Goal: Transaction & Acquisition: Purchase product/service

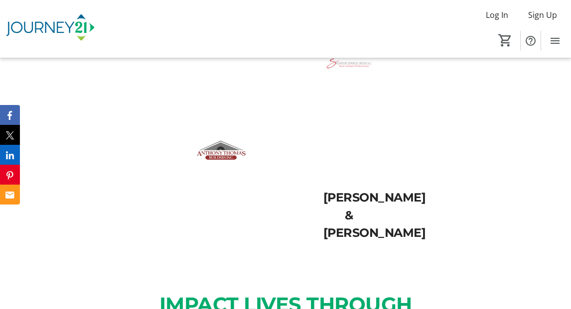
scroll to position [1623, 0]
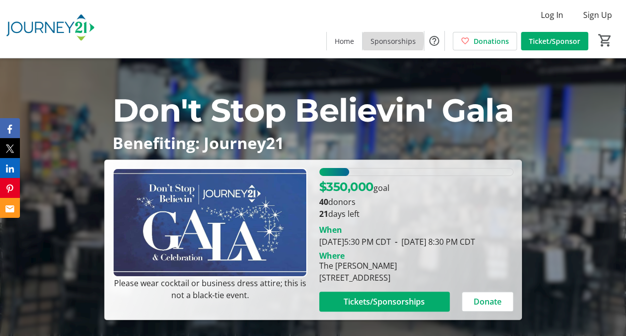
click at [384, 40] on span "Sponsorships" at bounding box center [393, 41] width 45 height 10
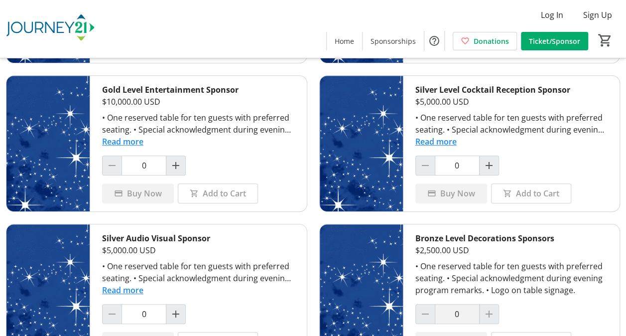
scroll to position [179, 0]
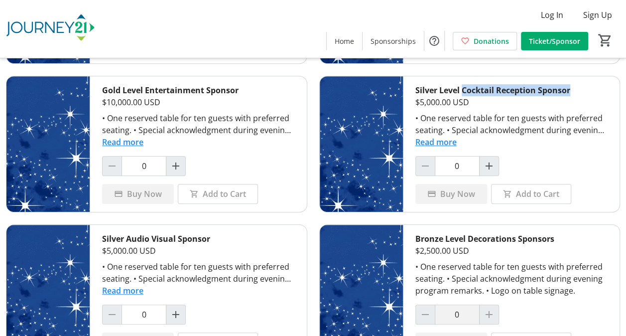
drag, startPoint x: 570, startPoint y: 90, endPoint x: 461, endPoint y: 81, distance: 109.0
click at [461, 81] on div "Silver Level Cocktail Reception Sponsor $5,000.00 USD • One reserved table for …" at bounding box center [512, 143] width 217 height 135
copy div "Cocktail Reception Sponsor"
click at [611, 99] on div "Silver Level Cocktail Reception Sponsor $5,000.00 USD • One reserved table for …" at bounding box center [512, 143] width 217 height 135
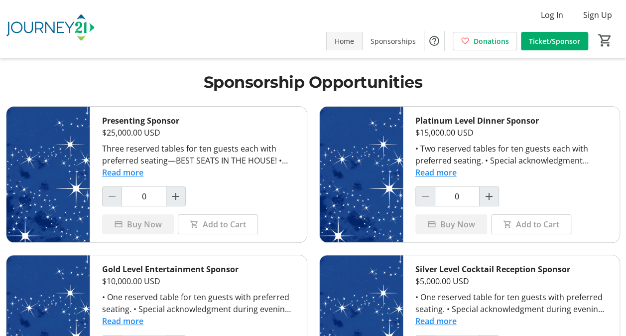
click at [347, 47] on span at bounding box center [344, 41] width 35 height 24
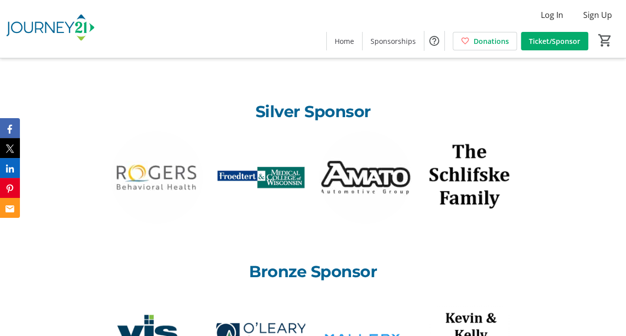
scroll to position [917, 0]
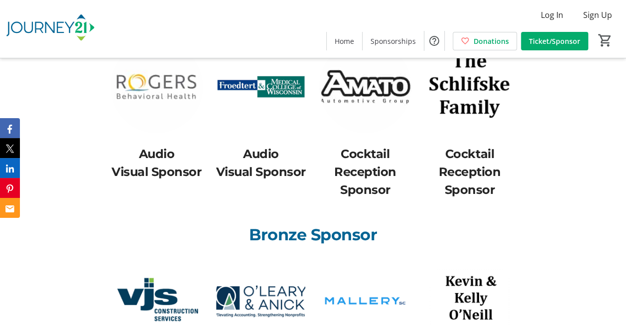
scroll to position [1008, 0]
